Goal: Information Seeking & Learning: Learn about a topic

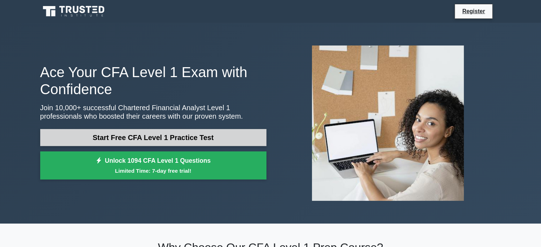
click at [183, 139] on link "Start Free CFA Level 1 Practice Test" at bounding box center [153, 137] width 226 height 17
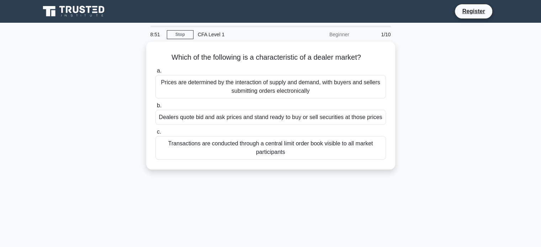
click at [340, 37] on div "Beginner" at bounding box center [322, 34] width 62 height 14
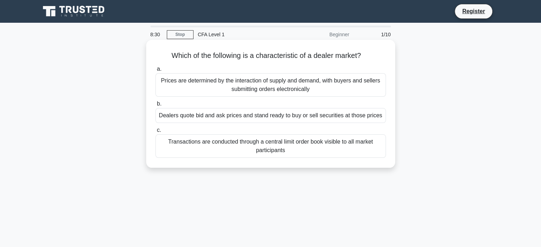
click at [326, 122] on div "Dealers quote bid and ask prices and stand ready to buy or sell securities at t…" at bounding box center [270, 115] width 230 height 15
click at [155, 106] on input "b. Dealers quote bid and ask prices and stand ready to buy or sell securities a…" at bounding box center [155, 104] width 0 height 5
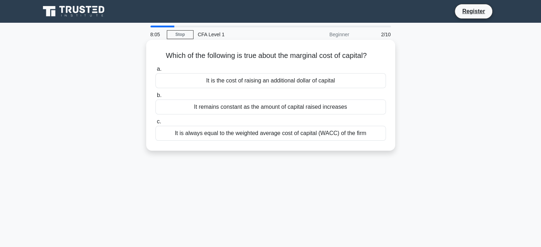
click at [327, 84] on div "It is the cost of raising an additional dollar of capital" at bounding box center [270, 80] width 230 height 15
click at [155, 71] on input "a. It is the cost of raising an additional dollar of capital" at bounding box center [155, 69] width 0 height 5
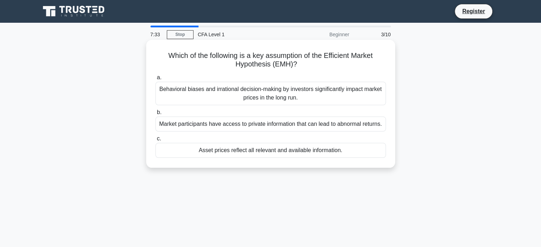
click at [332, 149] on div "Asset prices reflect all relevant and available information." at bounding box center [270, 150] width 230 height 15
click at [155, 141] on input "c. Asset prices reflect all relevant and available information." at bounding box center [155, 138] width 0 height 5
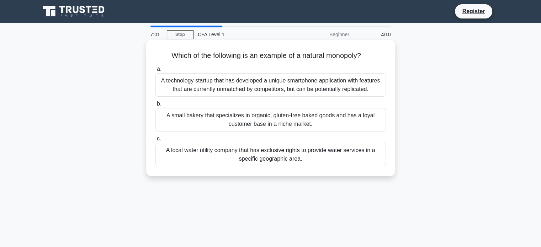
click at [297, 159] on div "A local water utility company that has exclusive rights to provide water servic…" at bounding box center [270, 154] width 230 height 23
click at [155, 141] on input "c. A local water utility company that has exclusive rights to provide water ser…" at bounding box center [155, 138] width 0 height 5
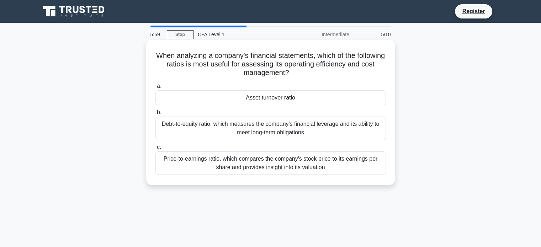
click at [277, 162] on div "Price-to-earnings ratio, which compares the company's stock price to its earnin…" at bounding box center [270, 162] width 230 height 23
click at [155, 150] on input "c. Price-to-earnings ratio, which compares the company's stock price to its ear…" at bounding box center [155, 147] width 0 height 5
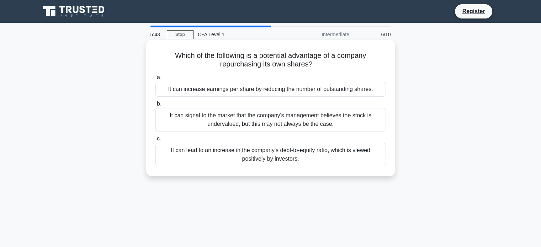
click at [305, 115] on div "It can signal to the market that the company's management believes the stock is…" at bounding box center [270, 119] width 230 height 23
click at [155, 106] on input "b. It can signal to the market that the company's management believes the stock…" at bounding box center [155, 104] width 0 height 5
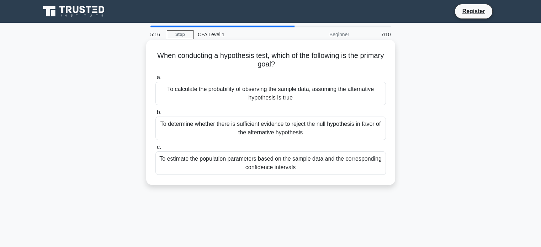
click at [300, 135] on div "To determine whether there is sufficient evidence to reject the null hypothesis…" at bounding box center [270, 128] width 230 height 23
click at [155, 115] on input "b. To determine whether there is sufficient evidence to reject the null hypothe…" at bounding box center [155, 112] width 0 height 5
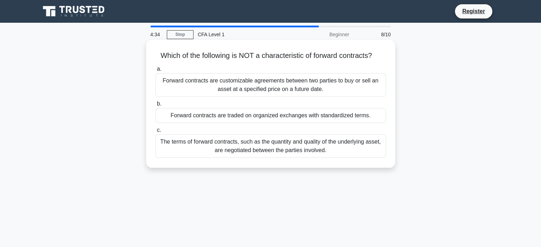
click at [299, 139] on div "The terms of forward contracts, such as the quantity and quality of the underly…" at bounding box center [270, 145] width 230 height 23
click at [155, 133] on input "c. The terms of forward contracts, such as the quantity and quality of the unde…" at bounding box center [155, 130] width 0 height 5
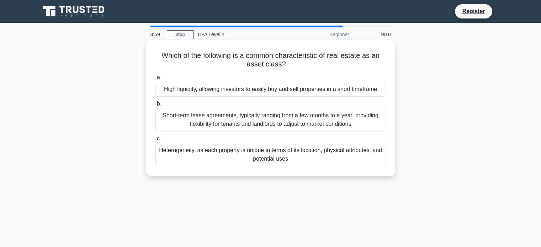
click at [264, 163] on div "Heterogeneity, as each property is unique in terms of its location, physical at…" at bounding box center [270, 154] width 230 height 23
click at [155, 141] on input "c. Heterogeneity, as each property is unique in terms of its location, physical…" at bounding box center [155, 138] width 0 height 5
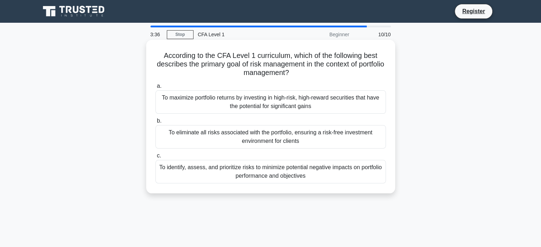
click at [308, 165] on div "To identify, assess, and prioritize risks to minimize potential negative impact…" at bounding box center [270, 171] width 230 height 23
click at [155, 158] on input "c. To identify, assess, and prioritize risks to minimize potential negative imp…" at bounding box center [155, 156] width 0 height 5
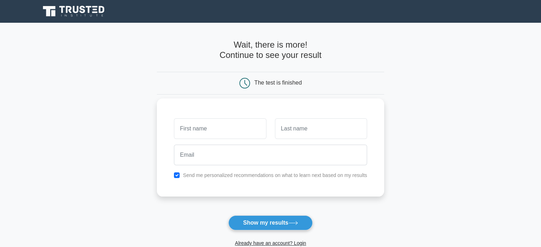
click at [235, 129] on input "text" at bounding box center [220, 128] width 92 height 21
type input "Diego"
type input "Moran"
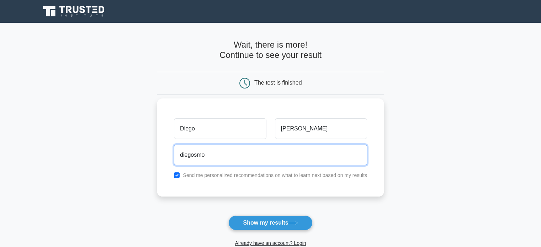
type input "diegosmoran@outlook.com"
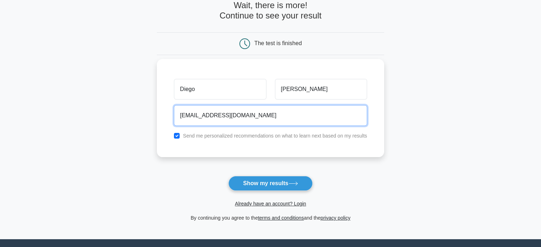
scroll to position [40, 0]
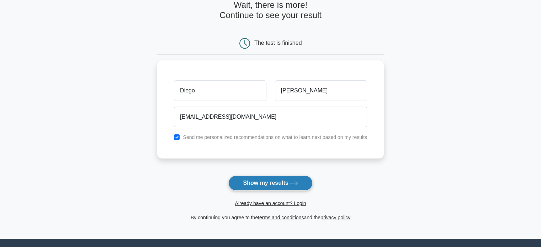
click at [249, 179] on button "Show my results" at bounding box center [270, 183] width 84 height 15
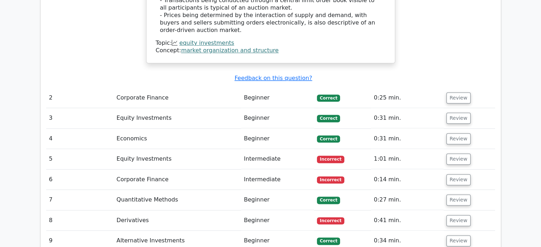
scroll to position [848, 0]
click at [447, 153] on button "Review" at bounding box center [458, 158] width 24 height 11
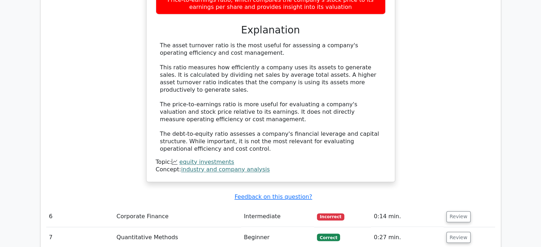
scroll to position [1129, 0]
click at [462, 211] on button "Review" at bounding box center [458, 216] width 24 height 11
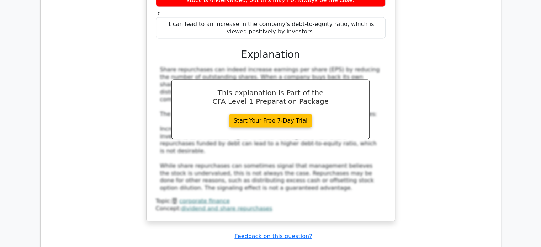
scroll to position [1552, 0]
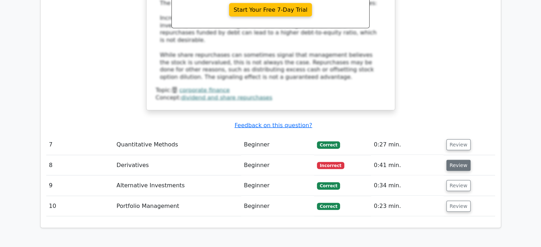
click at [454, 160] on button "Review" at bounding box center [458, 165] width 24 height 11
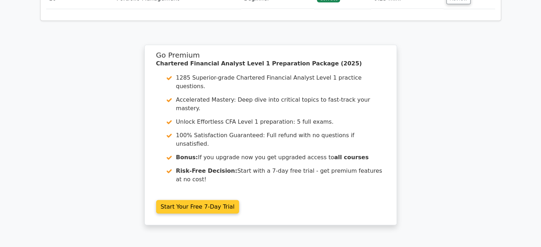
scroll to position [2034, 0]
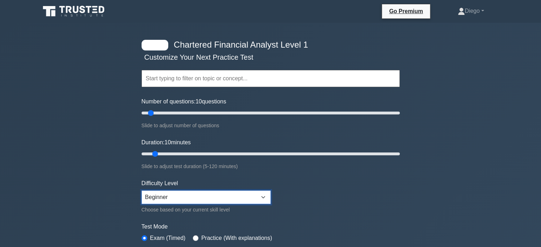
click at [257, 197] on select "Beginner Intermediate Expert" at bounding box center [205, 197] width 129 height 14
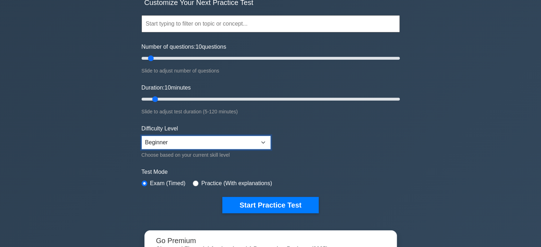
scroll to position [55, 0]
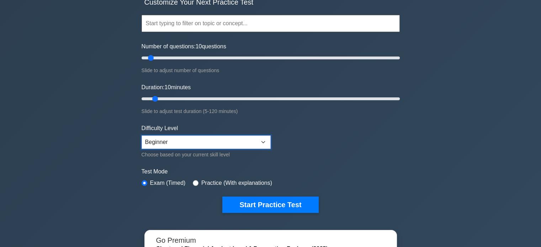
click at [236, 147] on select "Beginner Intermediate Expert" at bounding box center [205, 142] width 129 height 14
select select "expert"
click at [141, 135] on select "Beginner Intermediate Expert" at bounding box center [205, 142] width 129 height 14
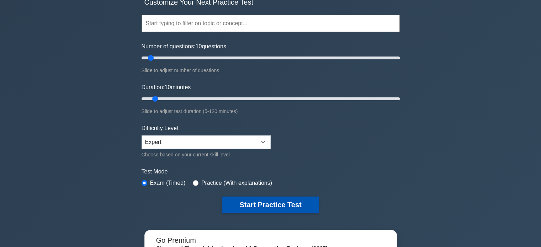
click at [288, 197] on button "Start Practice Test" at bounding box center [270, 205] width 96 height 16
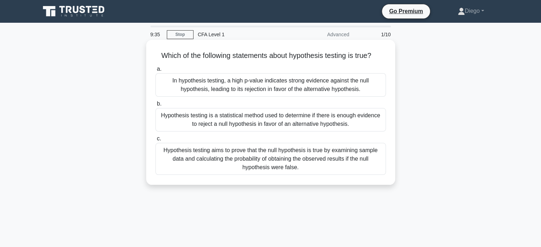
click at [311, 119] on div "Hypothesis testing is a statistical method used to determine if there is enough…" at bounding box center [270, 119] width 230 height 23
click at [155, 106] on input "b. Hypothesis testing is a statistical method used to determine if there is eno…" at bounding box center [155, 104] width 0 height 5
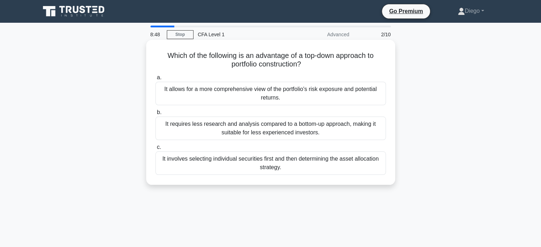
click at [297, 124] on div "It requires less research and analysis compared to a bottom-up approach, making…" at bounding box center [270, 128] width 230 height 23
click at [155, 115] on input "b. It requires less research and analysis compared to a bottom-up approach, mak…" at bounding box center [155, 112] width 0 height 5
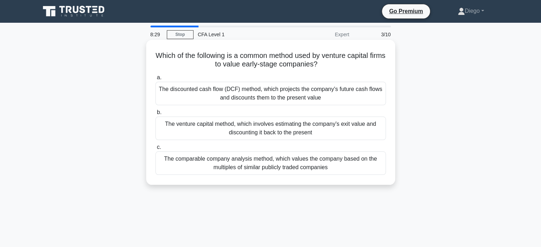
click at [319, 99] on div "The discounted cash flow (DCF) method, which projects the company's future cash…" at bounding box center [270, 93] width 230 height 23
click at [155, 80] on input "a. The discounted cash flow (DCF) method, which projects the company's future c…" at bounding box center [155, 77] width 0 height 5
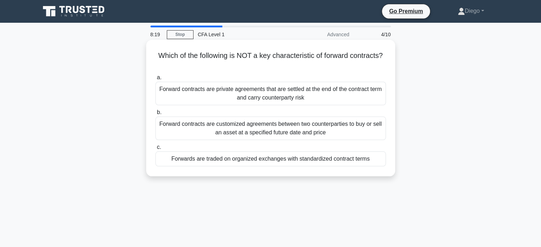
click at [336, 156] on div "Forwards are traded on organized exchanges with standardized contract terms" at bounding box center [270, 158] width 230 height 15
click at [155, 150] on input "c. Forwards are traded on organized exchanges with standardized contract terms" at bounding box center [155, 147] width 0 height 5
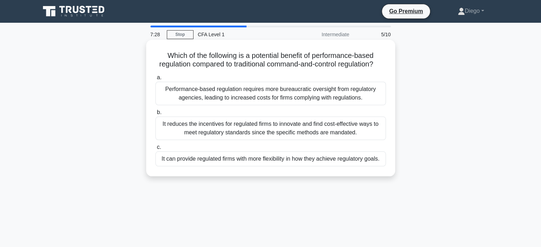
click at [317, 140] on div "It reduces the incentives for regulated firms to innovate and find cost-effecti…" at bounding box center [270, 128] width 230 height 23
click at [155, 115] on input "b. It reduces the incentives for regulated firms to innovate and find cost-effe…" at bounding box center [155, 112] width 0 height 5
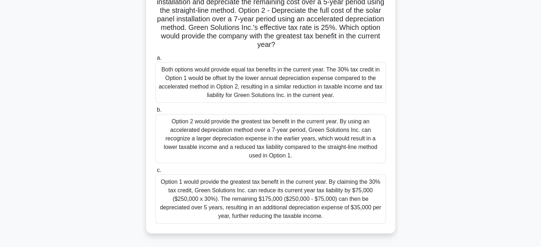
scroll to position [99, 0]
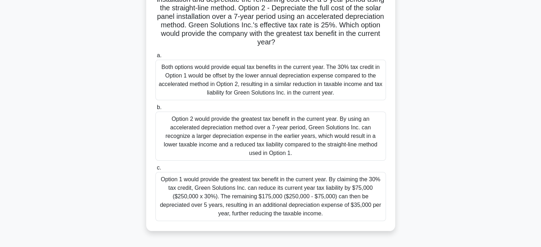
click at [327, 203] on div "Option 1 would provide the greatest tax benefit in the current year. By claimin…" at bounding box center [270, 196] width 230 height 49
click at [155, 170] on input "c. Option 1 would provide the greatest tax benefit in the current year. By clai…" at bounding box center [155, 168] width 0 height 5
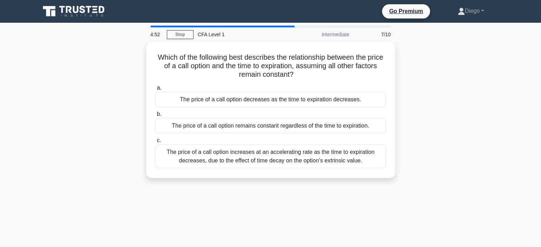
scroll to position [0, 0]
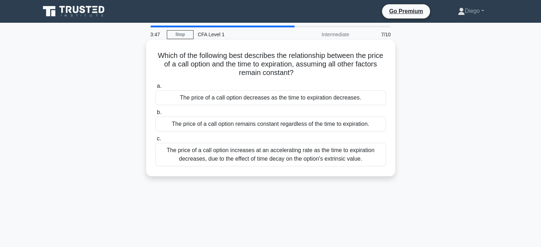
click at [346, 97] on div "The price of a call option decreases as the time to expiration decreases." at bounding box center [270, 97] width 230 height 15
click at [155, 88] on input "a. The price of a call option decreases as the time to expiration decreases." at bounding box center [155, 86] width 0 height 5
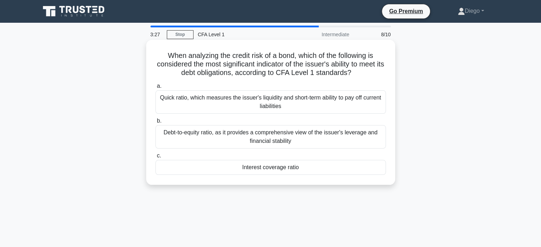
click at [300, 133] on div "Debt-to-equity ratio, as it provides a comprehensive view of the issuer's lever…" at bounding box center [270, 136] width 230 height 23
click at [155, 123] on input "b. Debt-to-equity ratio, as it provides a comprehensive view of the issuer's le…" at bounding box center [155, 121] width 0 height 5
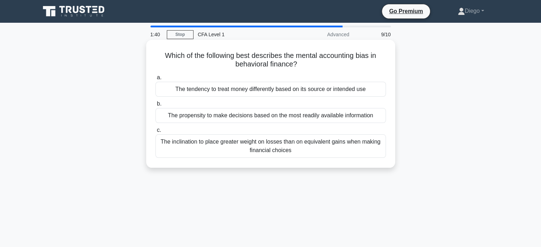
click at [328, 120] on div "The propensity to make decisions based on the most readily available information" at bounding box center [270, 115] width 230 height 15
click at [155, 106] on input "b. The propensity to make decisions based on the most readily available informa…" at bounding box center [155, 104] width 0 height 5
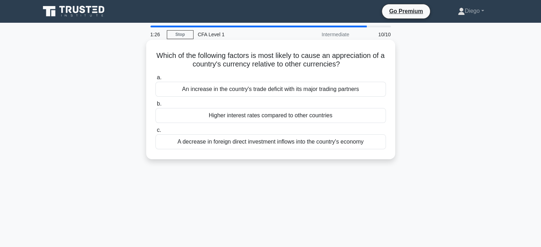
click at [346, 115] on div "Higher interest rates compared to other countries" at bounding box center [270, 115] width 230 height 15
click at [155, 106] on input "b. Higher interest rates compared to other countries" at bounding box center [155, 104] width 0 height 5
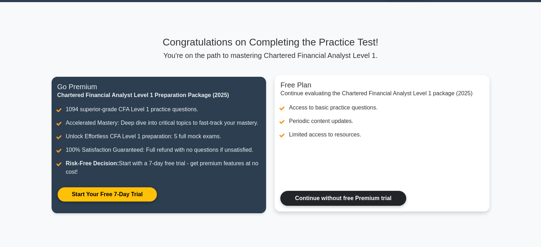
scroll to position [21, 0]
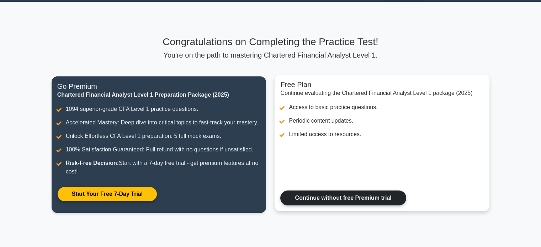
click at [337, 196] on link "Continue without free Premium trial" at bounding box center [342, 197] width 125 height 15
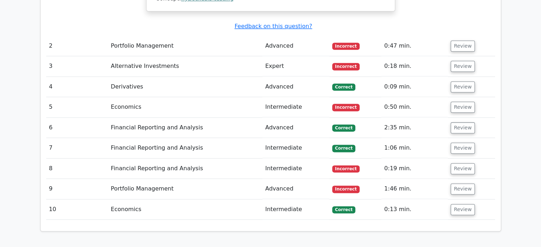
scroll to position [785, 0]
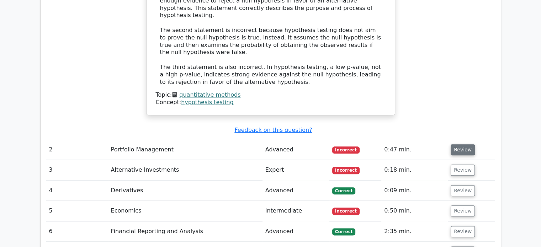
click at [456, 144] on button "Review" at bounding box center [462, 149] width 24 height 11
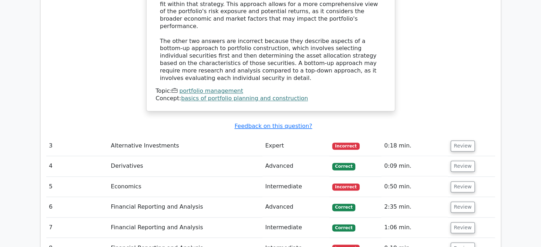
scroll to position [1112, 0]
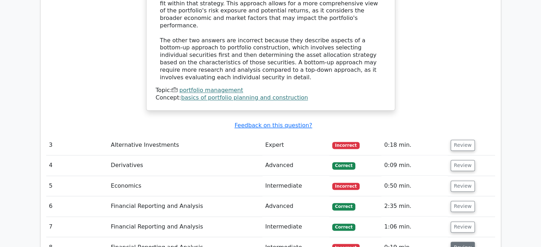
click at [466, 242] on button "Review" at bounding box center [462, 247] width 24 height 11
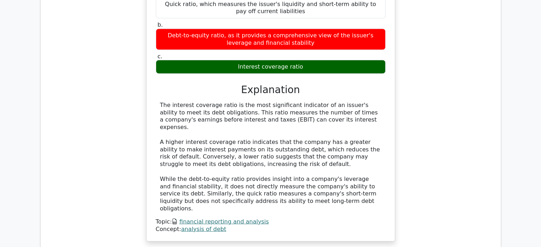
scroll to position [1430, 0]
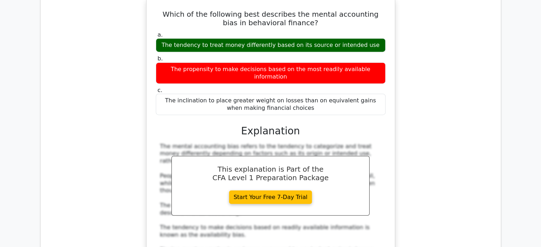
scroll to position [1719, 0]
